Goal: Information Seeking & Learning: Learn about a topic

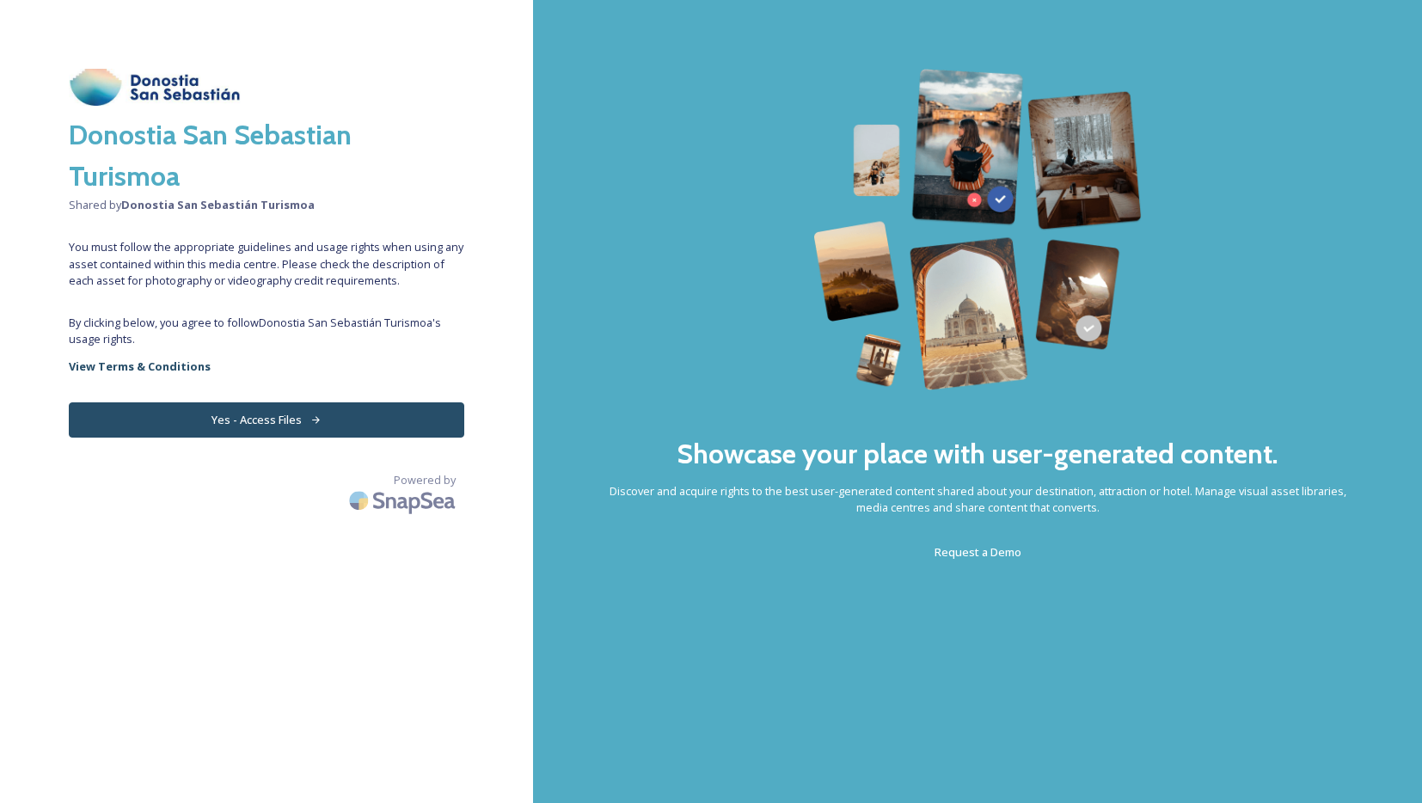
click at [269, 257] on span "You must follow the appropriate guidelines and usage rights when using any asse…" at bounding box center [267, 264] width 396 height 50
click at [288, 415] on button "Yes - Access Files" at bounding box center [267, 419] width 396 height 35
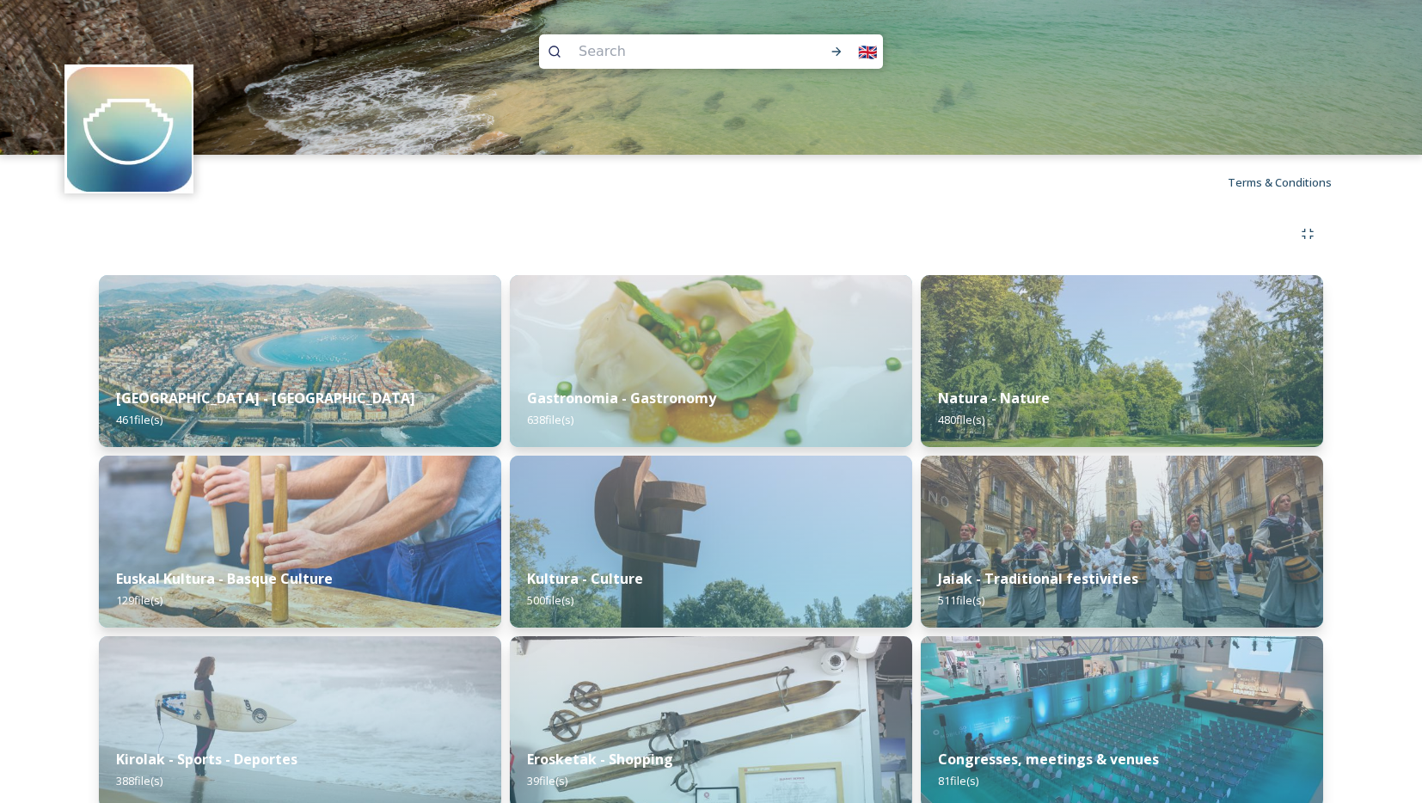
click at [597, 51] on input at bounding box center [680, 52] width 220 height 38
paste input "Sidra"
type input "Sidra"
click at [842, 48] on icon at bounding box center [837, 52] width 14 height 14
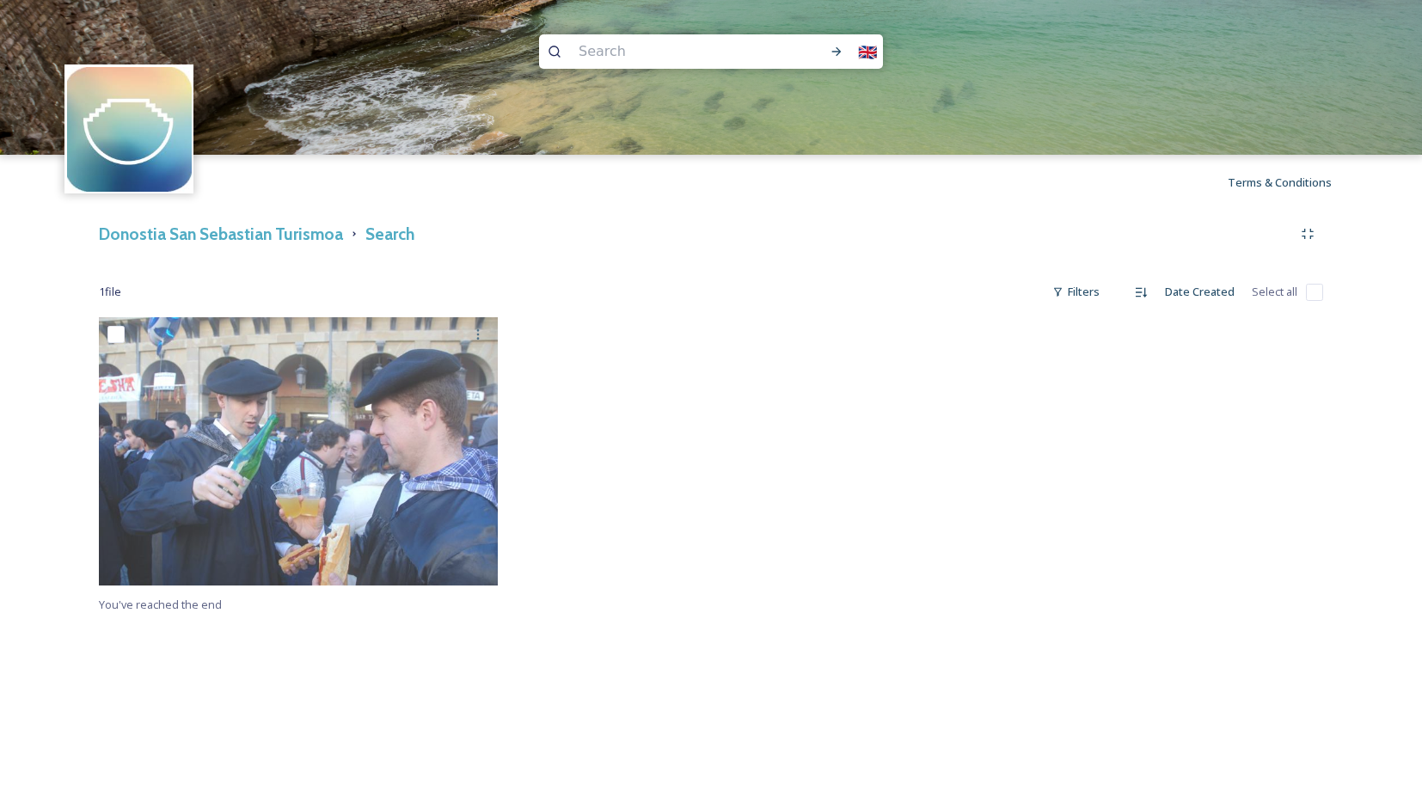
click at [607, 45] on input at bounding box center [680, 52] width 220 height 38
paste input "Sagardoa"
type input "Sagardoa"
click at [836, 48] on icon at bounding box center [837, 52] width 14 height 14
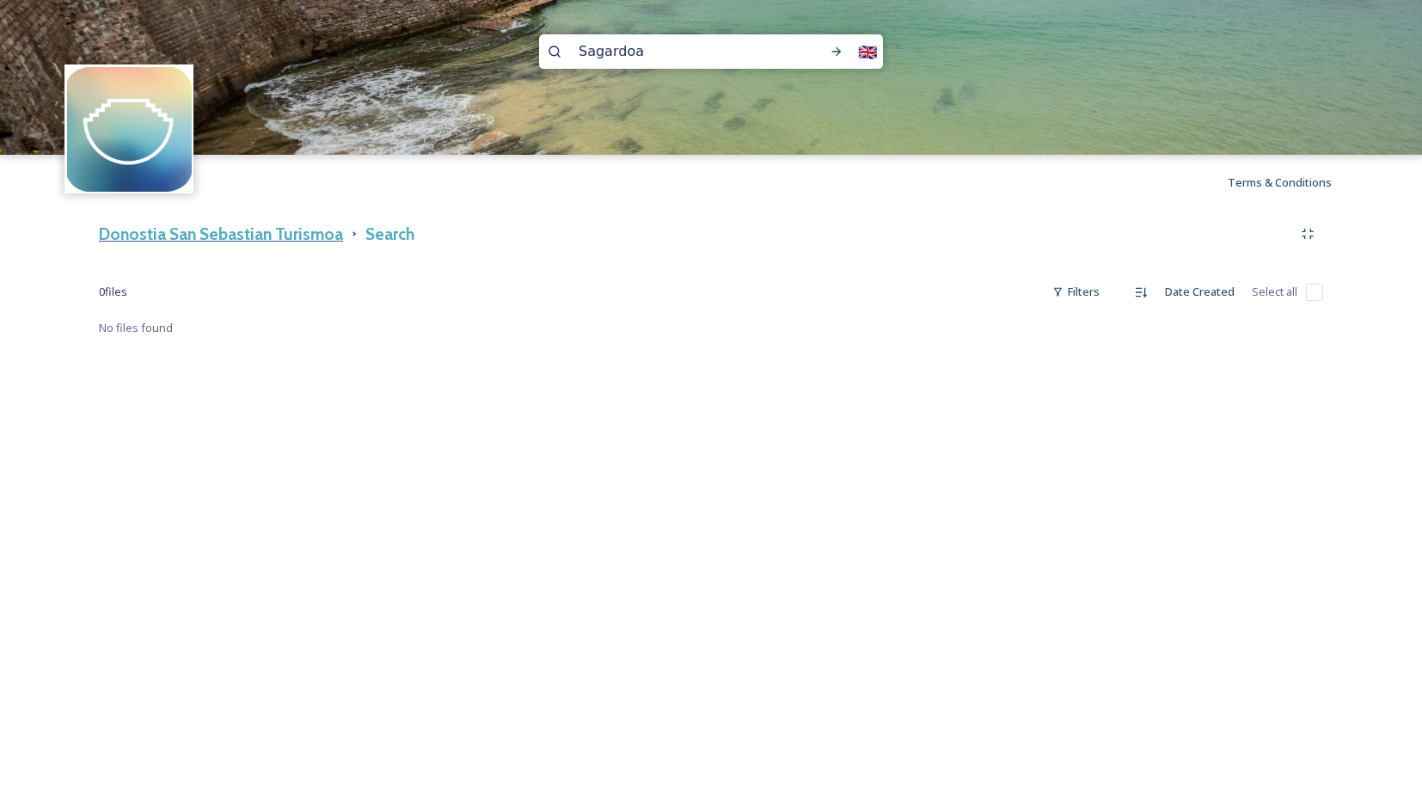
click at [262, 236] on h3 "Donostia San Sebastian Turismoa" at bounding box center [221, 234] width 244 height 25
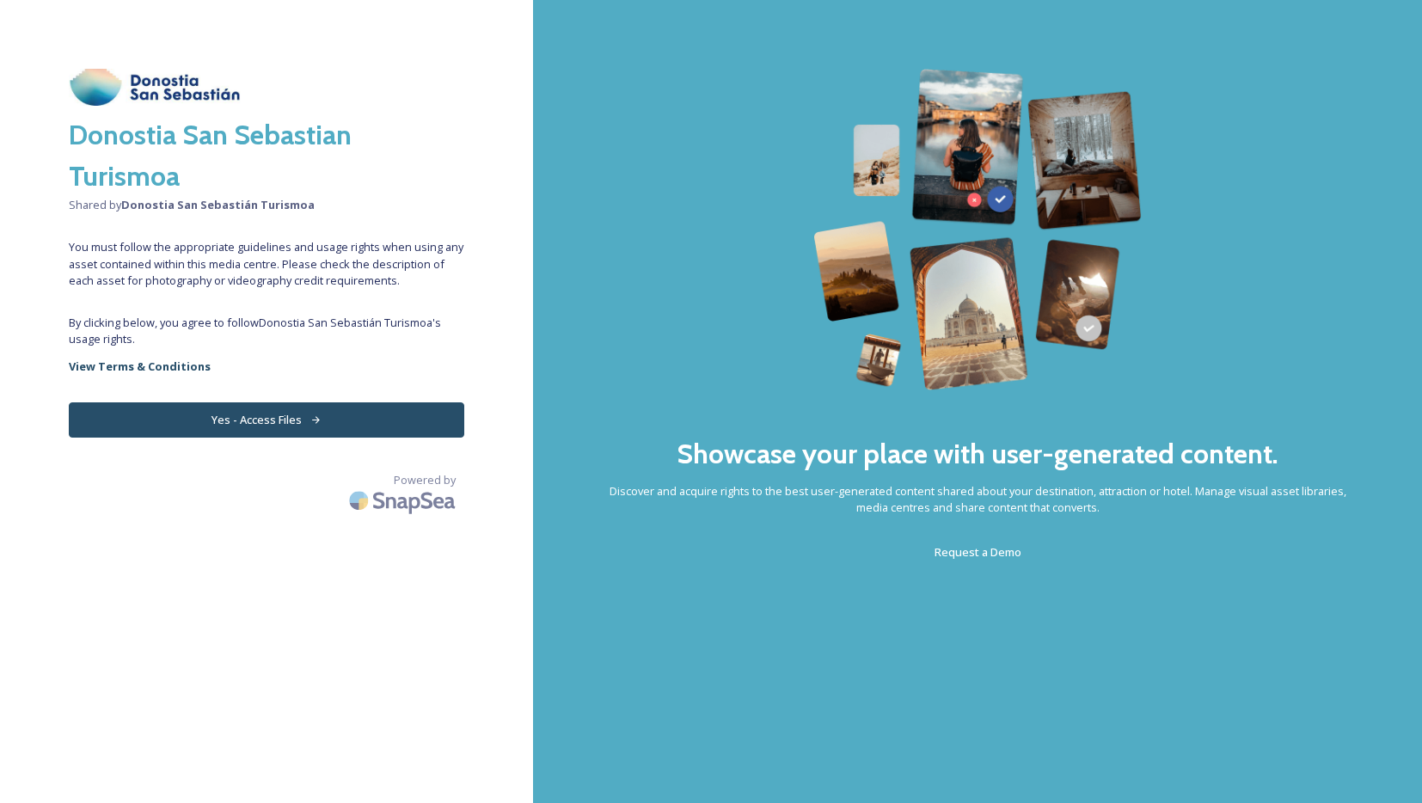
click at [317, 421] on icon at bounding box center [315, 420] width 11 height 11
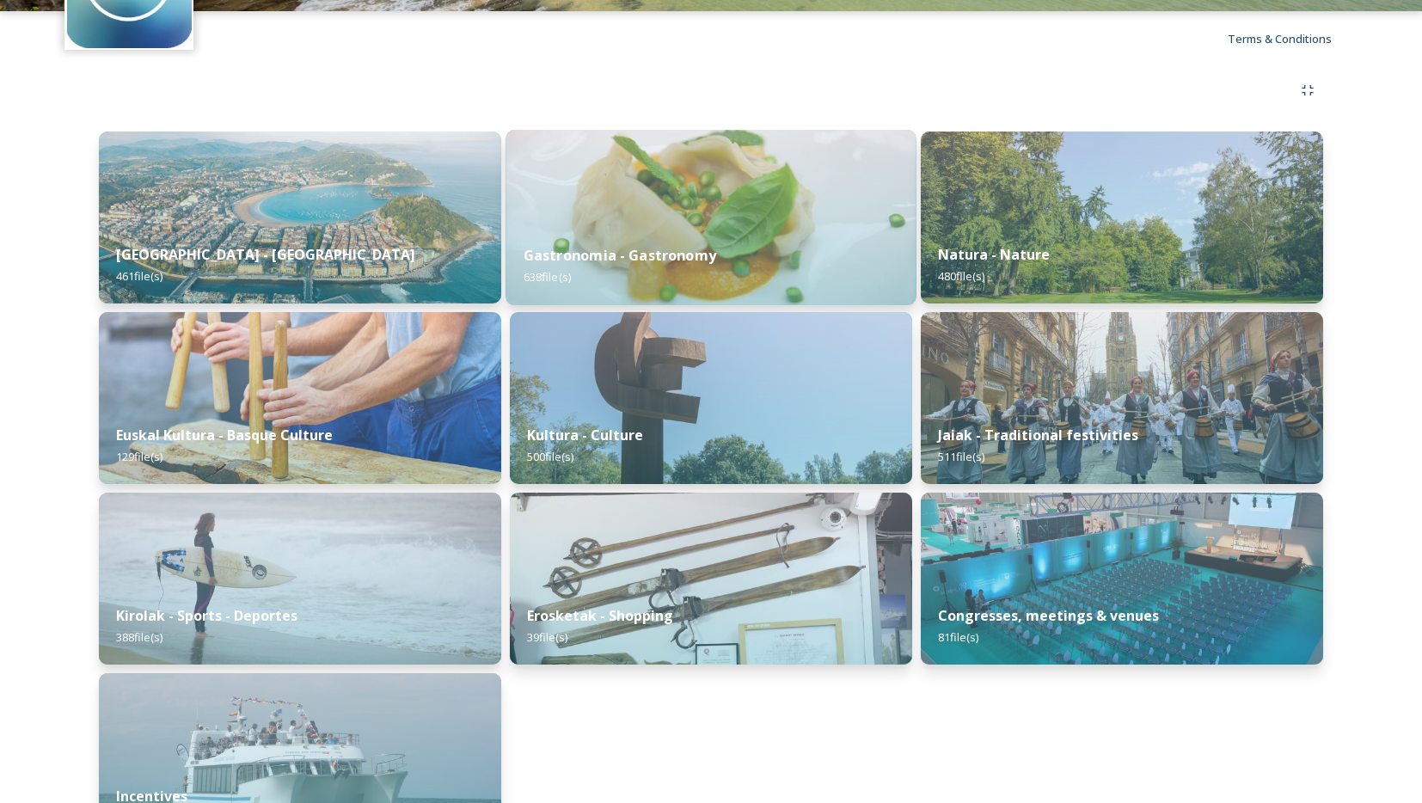
scroll to position [175, 0]
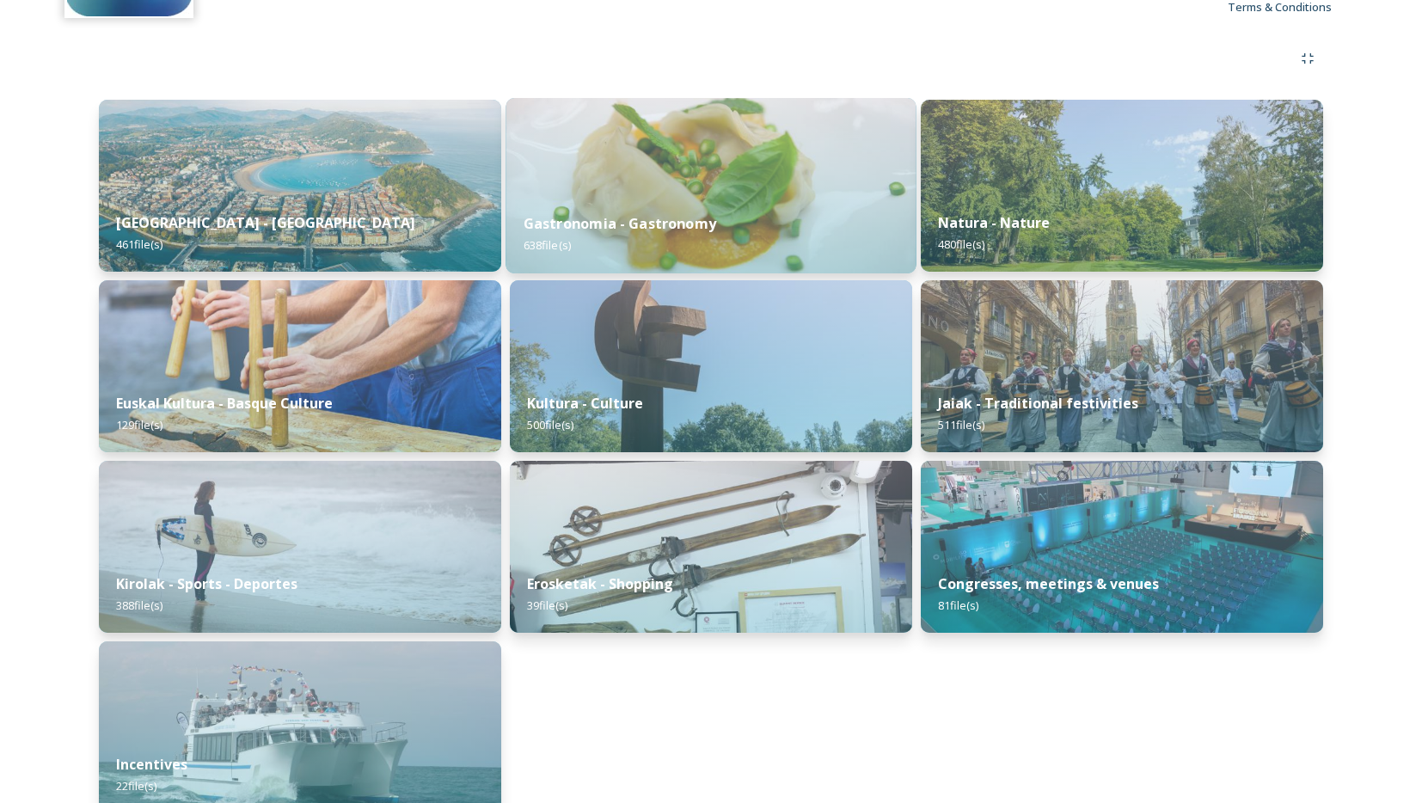
click at [654, 223] on strong "Gastronomia - Gastronomy" at bounding box center [620, 223] width 193 height 19
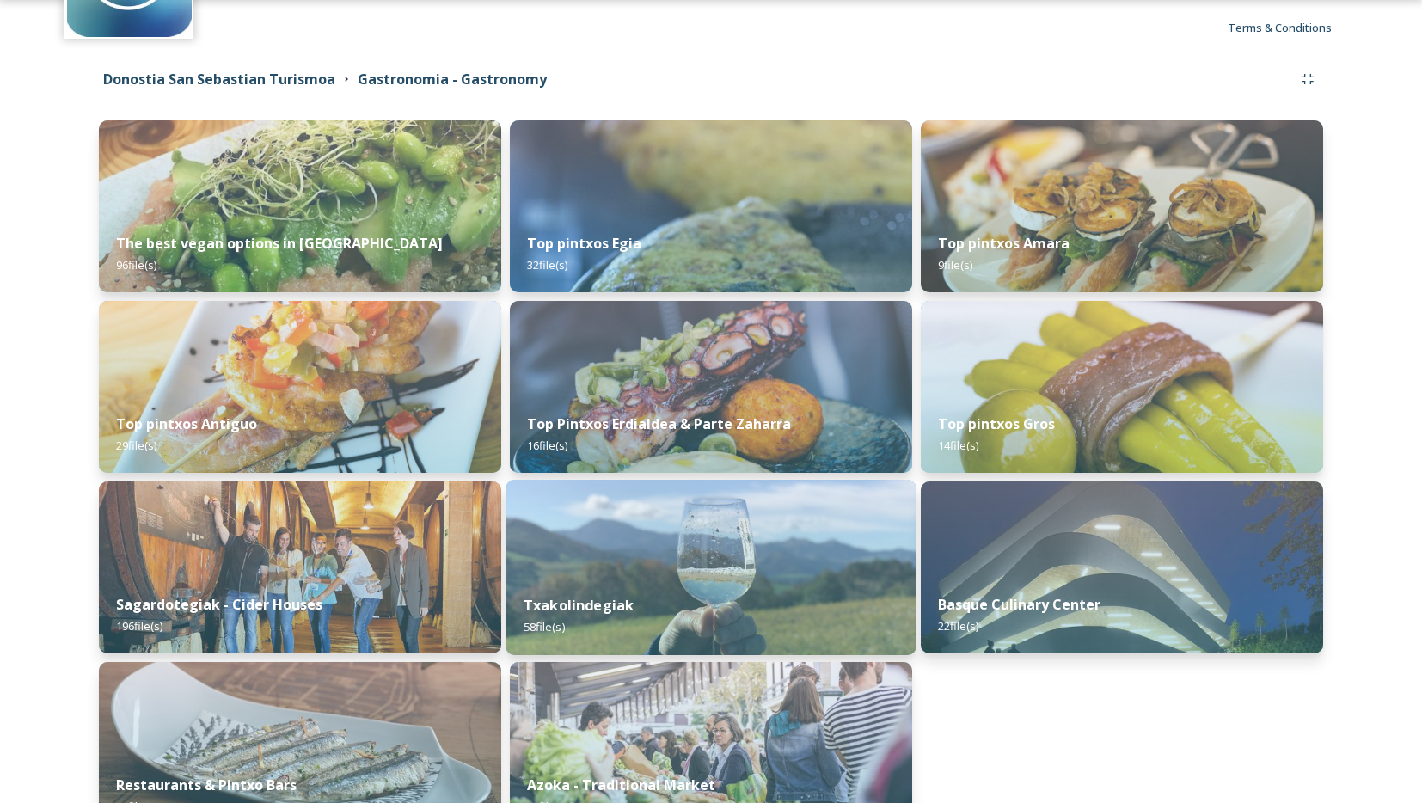
scroll to position [157, 0]
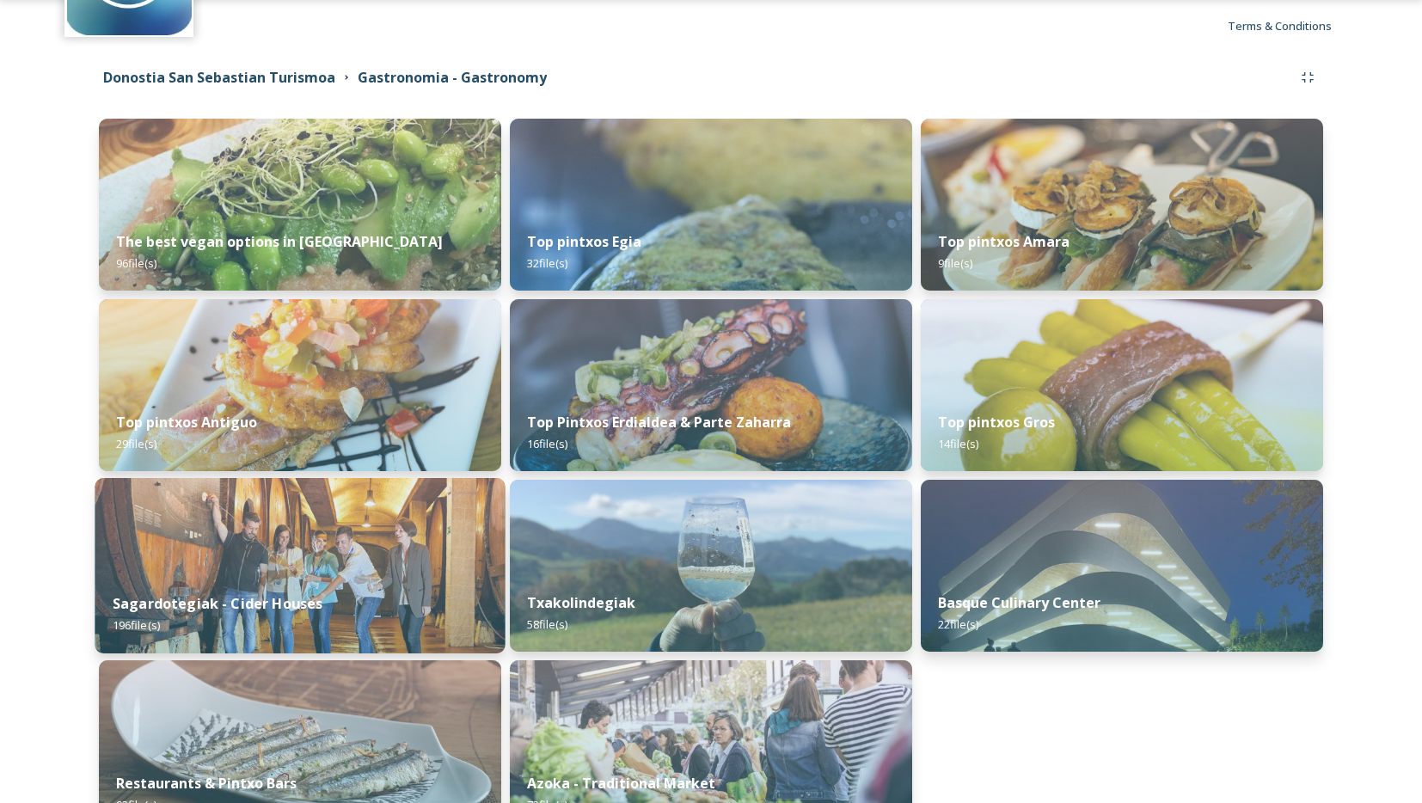
click at [277, 624] on div "Sagardotegiak - Cider Houses 196 file(s)" at bounding box center [300, 614] width 410 height 78
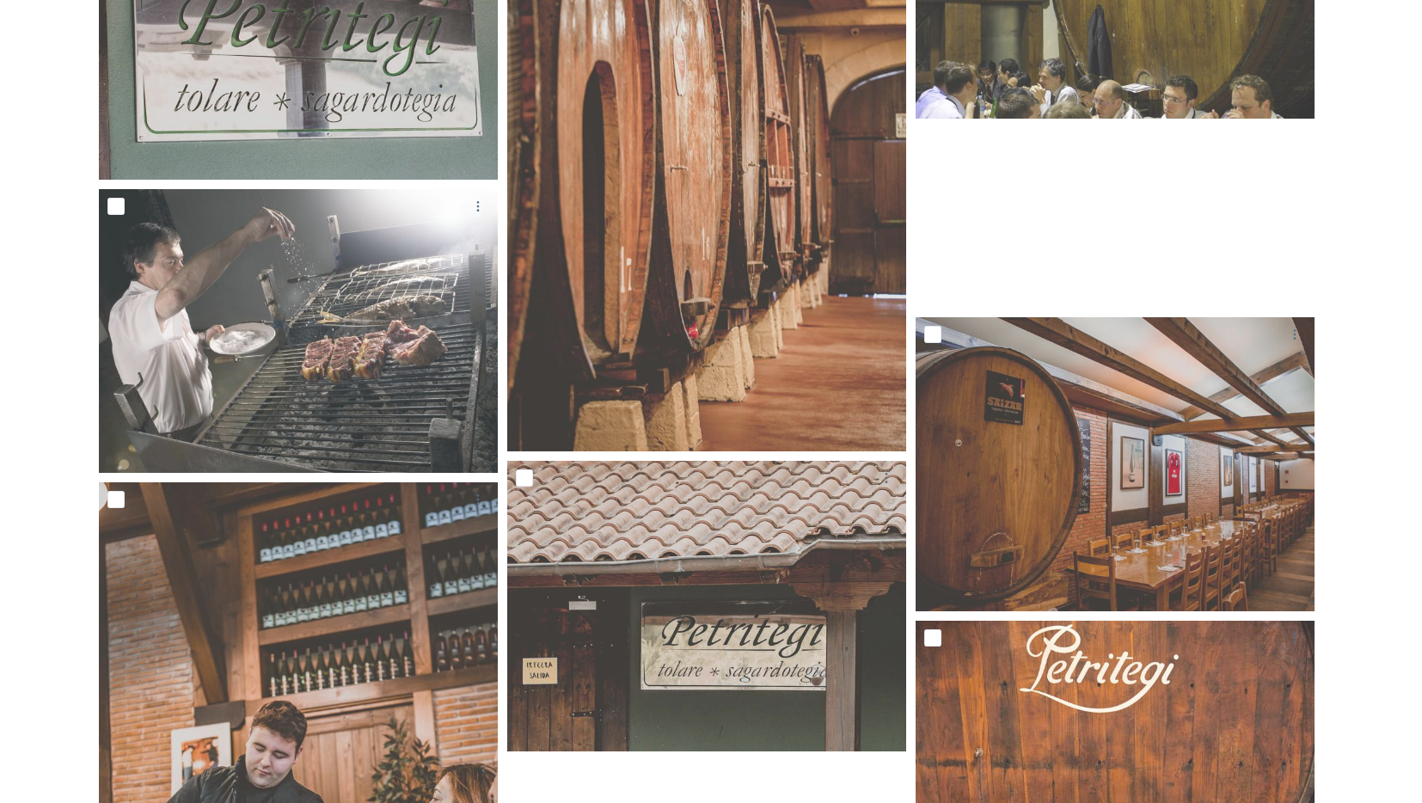
scroll to position [26204, 0]
